Goal: Transaction & Acquisition: Purchase product/service

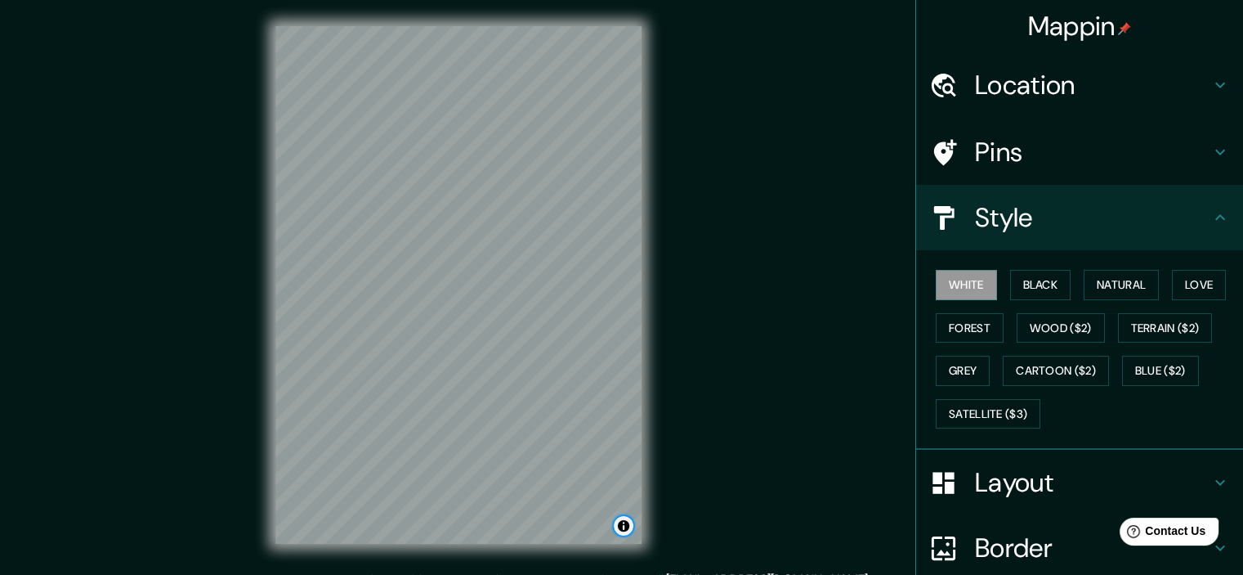
click at [621, 525] on button "Toggle attribution" at bounding box center [624, 526] width 20 height 20
click at [1040, 93] on h4 "Location" at bounding box center [1092, 85] width 235 height 33
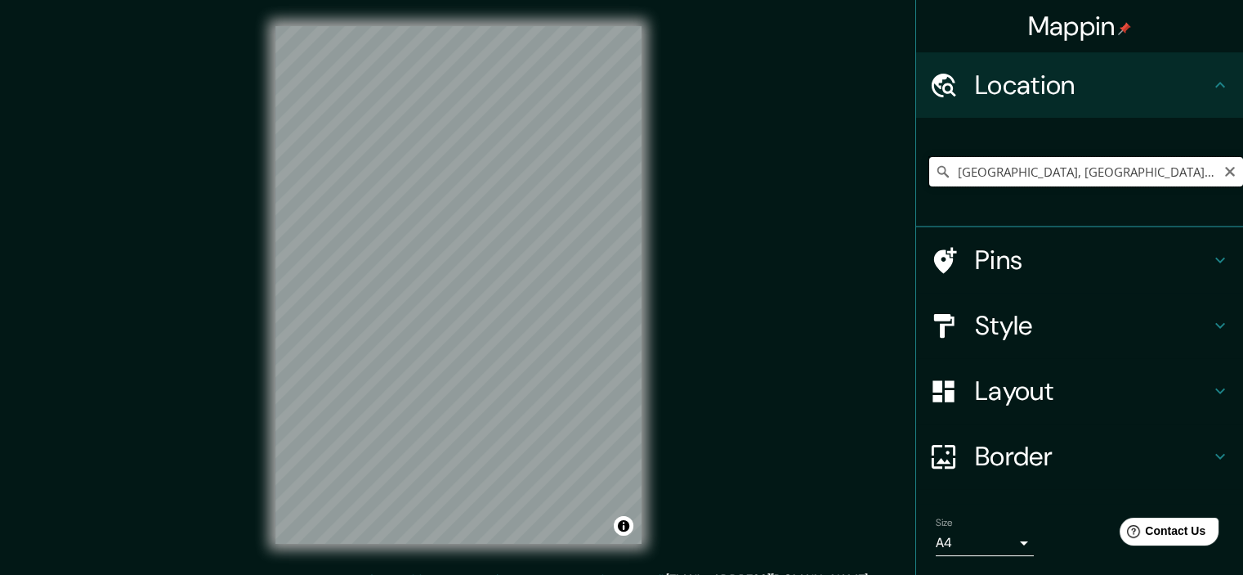
click at [1138, 172] on input "[GEOGRAPHIC_DATA], [GEOGRAPHIC_DATA], [GEOGRAPHIC_DATA]" at bounding box center [1086, 171] width 314 height 29
click at [937, 169] on icon at bounding box center [942, 171] width 11 height 11
click at [935, 169] on icon at bounding box center [943, 171] width 16 height 16
click at [1125, 172] on input "[GEOGRAPHIC_DATA], [GEOGRAPHIC_DATA], [GEOGRAPHIC_DATA]" at bounding box center [1086, 171] width 314 height 29
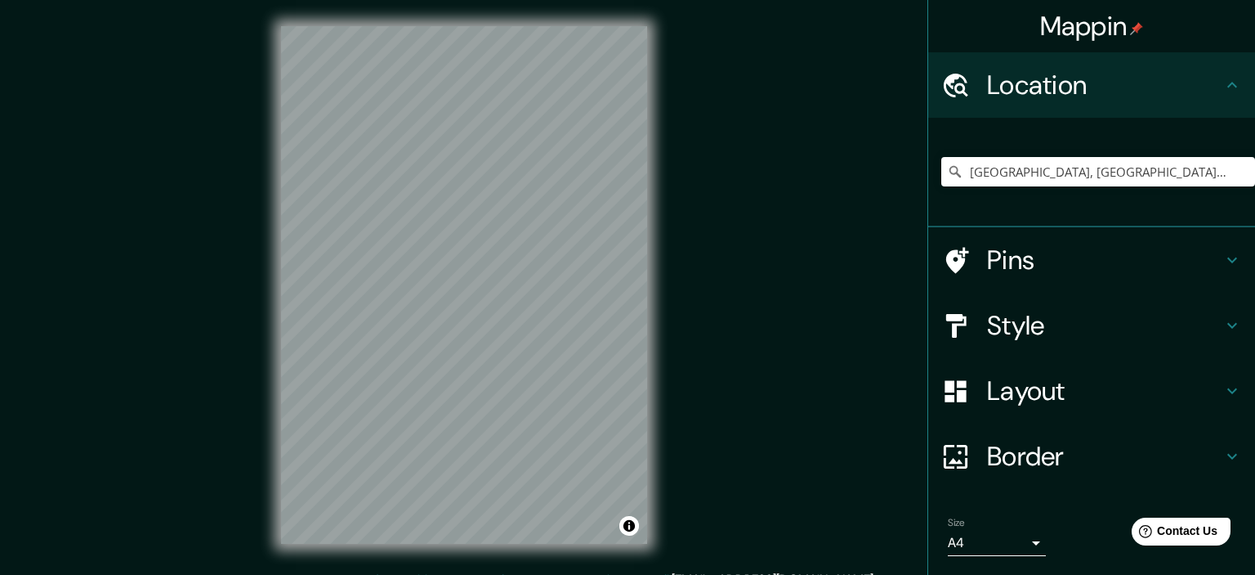
click at [1005, 542] on body "Mappin Location [GEOGRAPHIC_DATA], [GEOGRAPHIC_DATA], [GEOGRAPHIC_DATA] Pins St…" at bounding box center [627, 287] width 1255 height 575
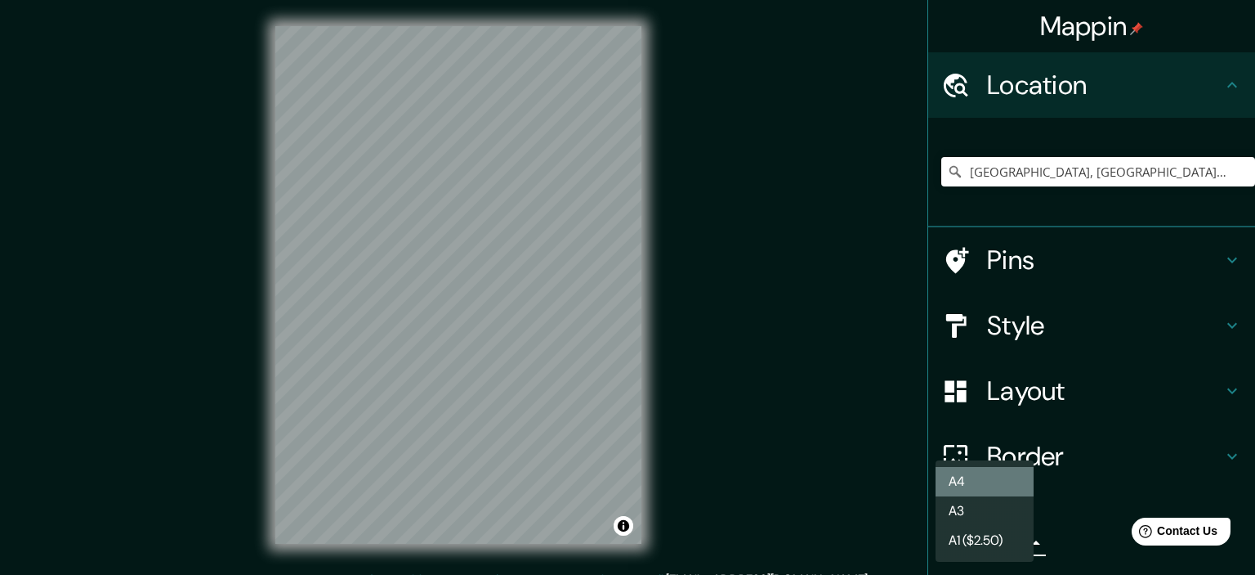
click at [959, 484] on li "A4" at bounding box center [985, 481] width 98 height 29
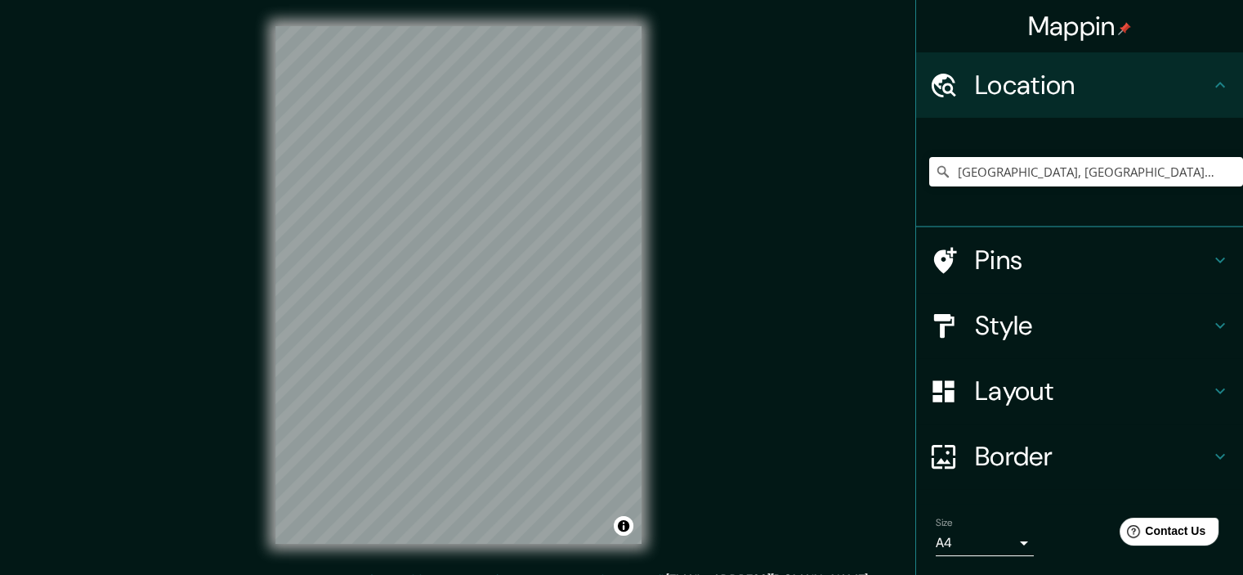
click at [1085, 324] on h4 "Style" at bounding box center [1092, 325] width 235 height 33
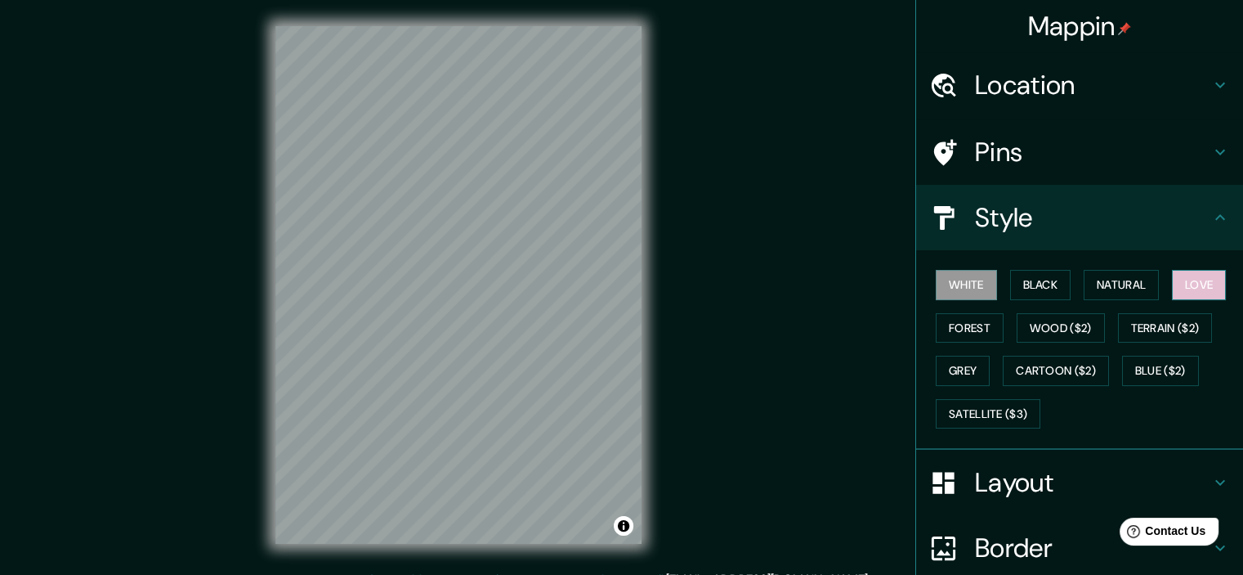
click at [1180, 284] on button "Love" at bounding box center [1199, 285] width 54 height 30
click at [971, 320] on button "Forest" at bounding box center [970, 328] width 68 height 30
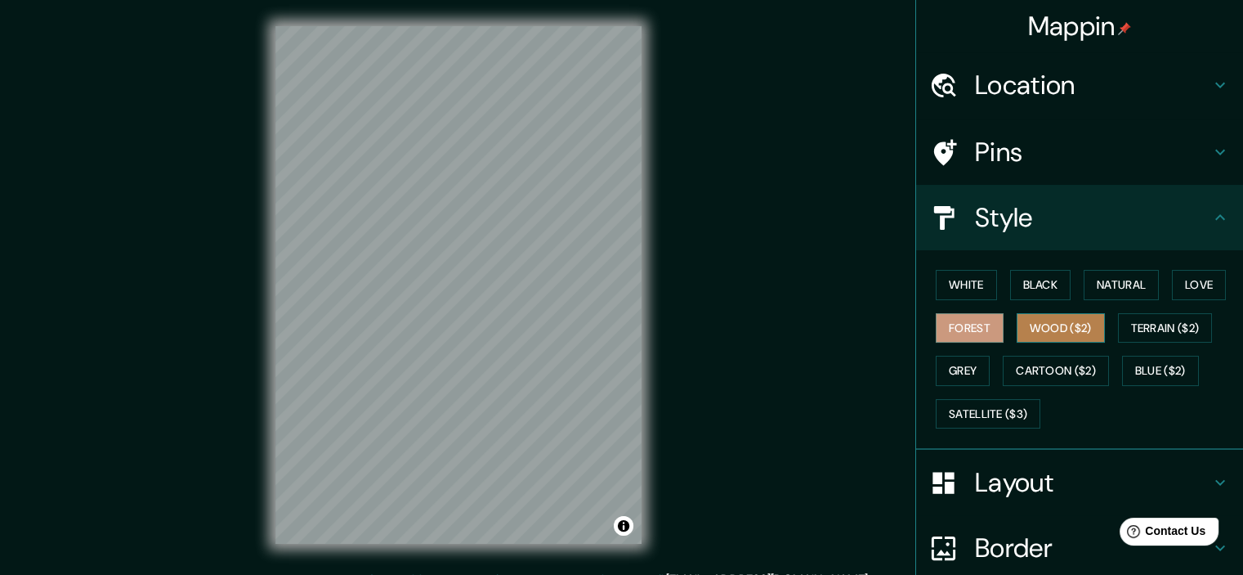
click at [1051, 320] on button "Wood ($2)" at bounding box center [1061, 328] width 88 height 30
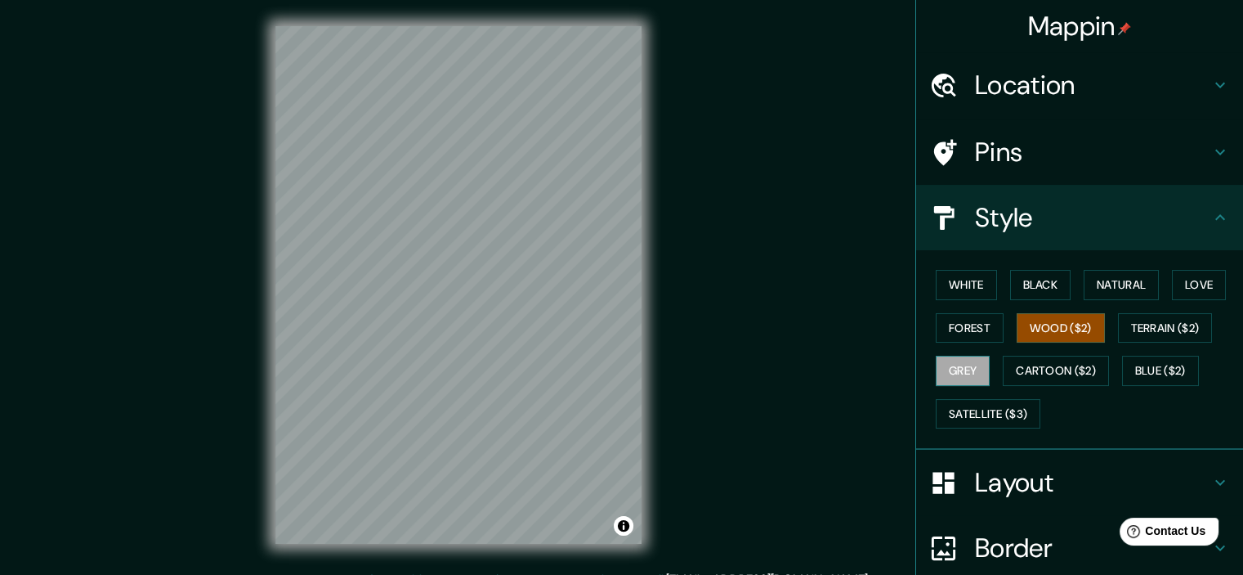
click at [948, 365] on button "Grey" at bounding box center [963, 371] width 54 height 30
click at [964, 271] on button "White" at bounding box center [966, 285] width 61 height 30
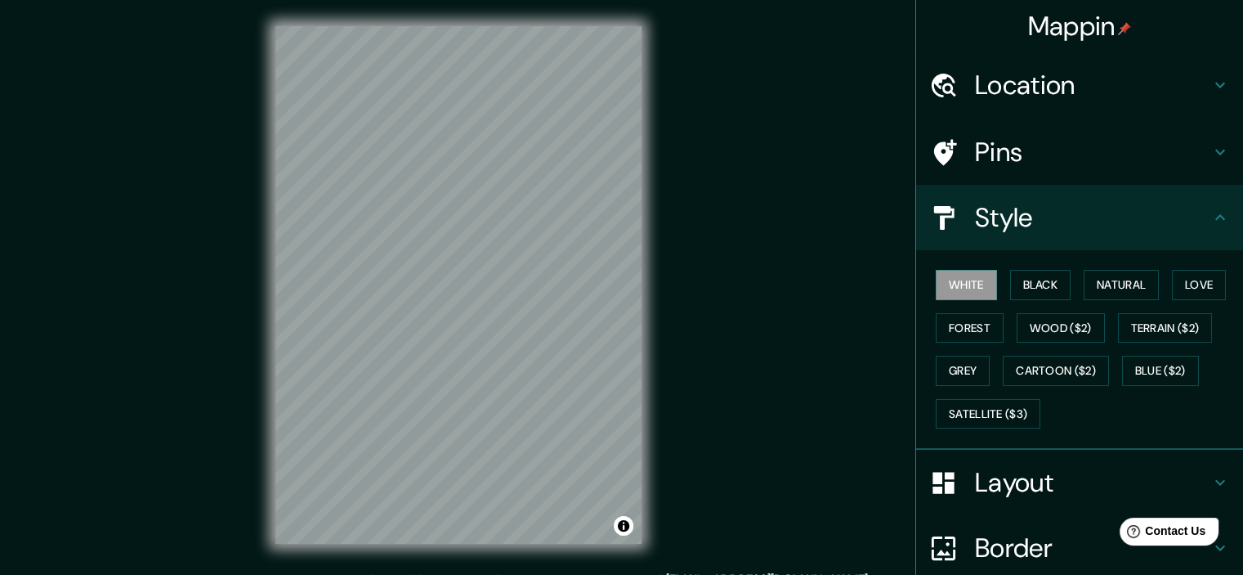
click at [377, 574] on html "Mappin Location [GEOGRAPHIC_DATA], [GEOGRAPHIC_DATA], [GEOGRAPHIC_DATA] Pins St…" at bounding box center [621, 287] width 1243 height 575
click at [278, 562] on div "© Mapbox © OpenStreetMap Improve this map" at bounding box center [458, 285] width 418 height 570
click at [656, 327] on div "© Mapbox © OpenStreetMap Improve this map" at bounding box center [458, 285] width 418 height 570
